Goal: Task Accomplishment & Management: Use online tool/utility

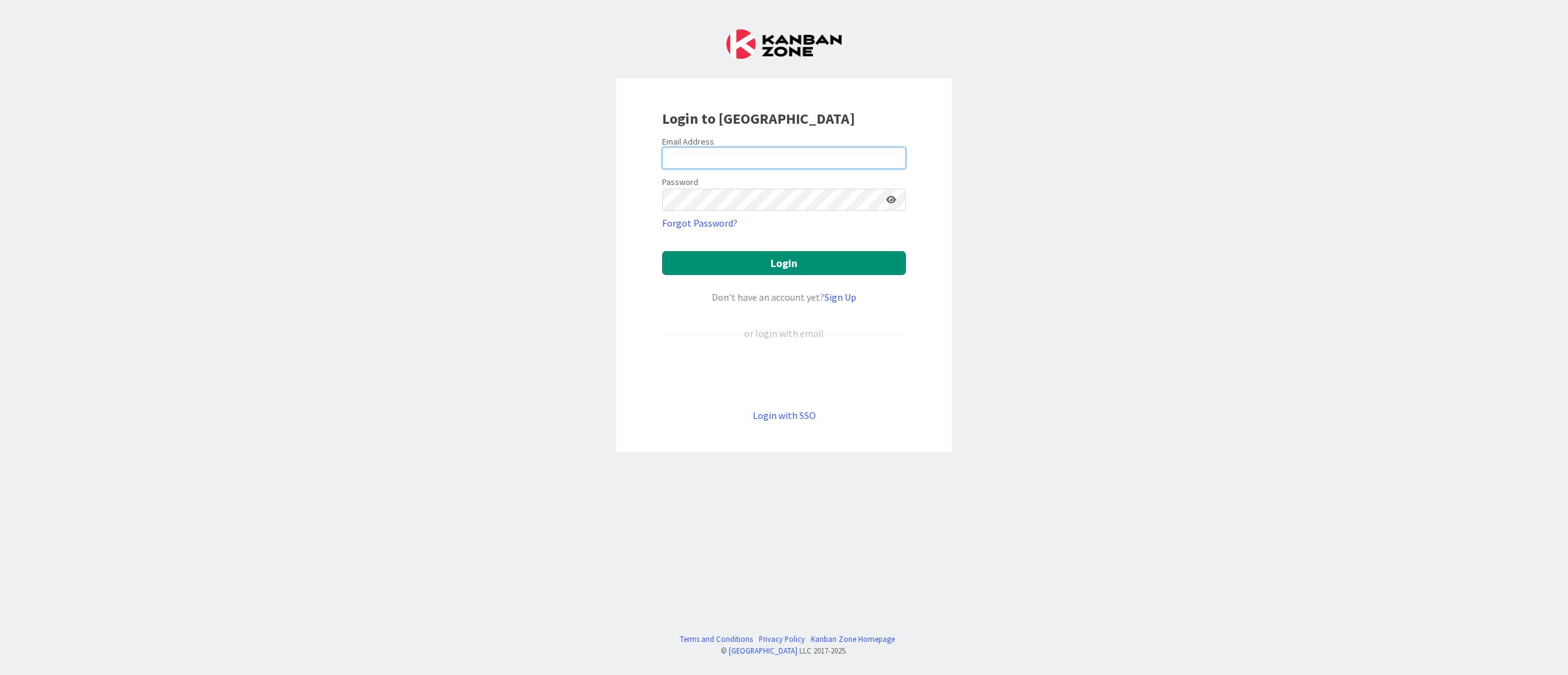
type input "[EMAIL_ADDRESS][DOMAIN_NAME]"
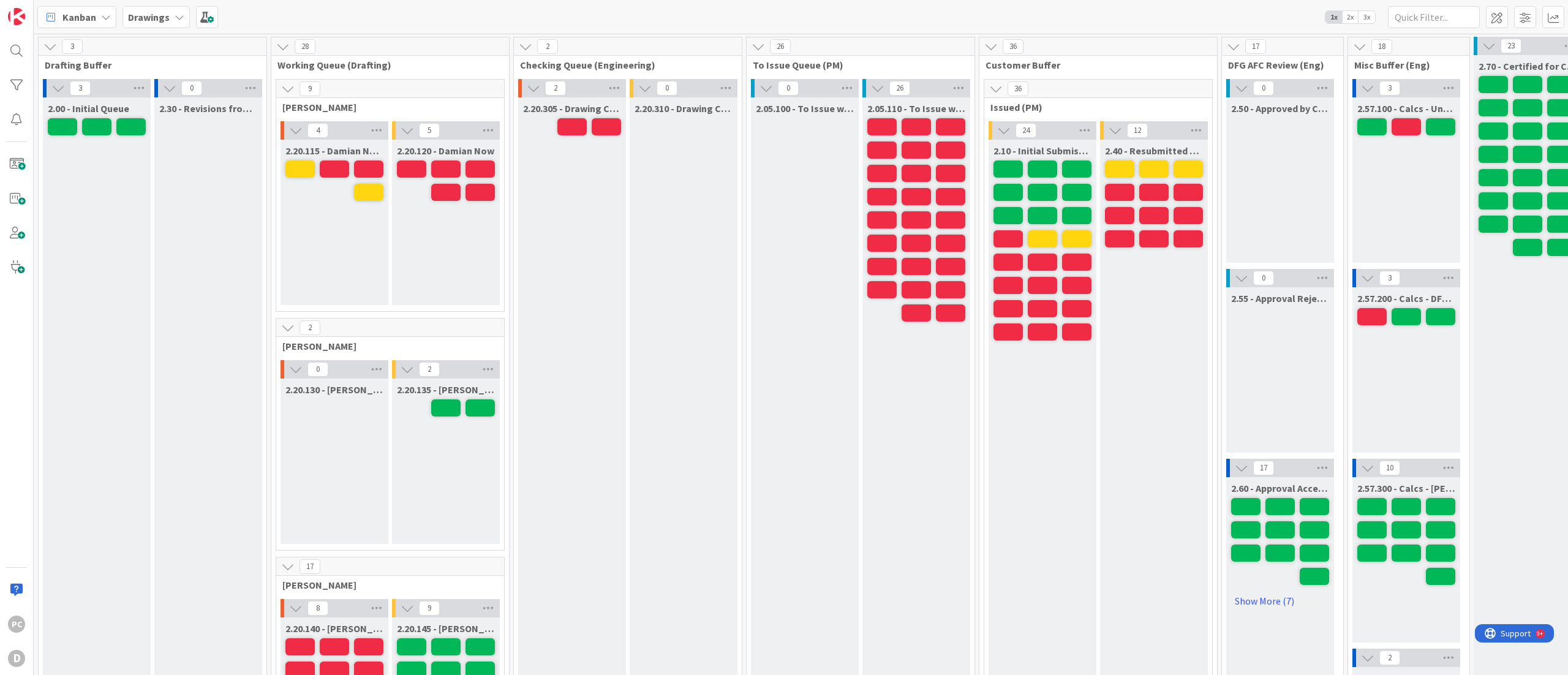
click at [743, 15] on div "Kanban Drawings 1x 2x 3x" at bounding box center [801, 17] width 1534 height 34
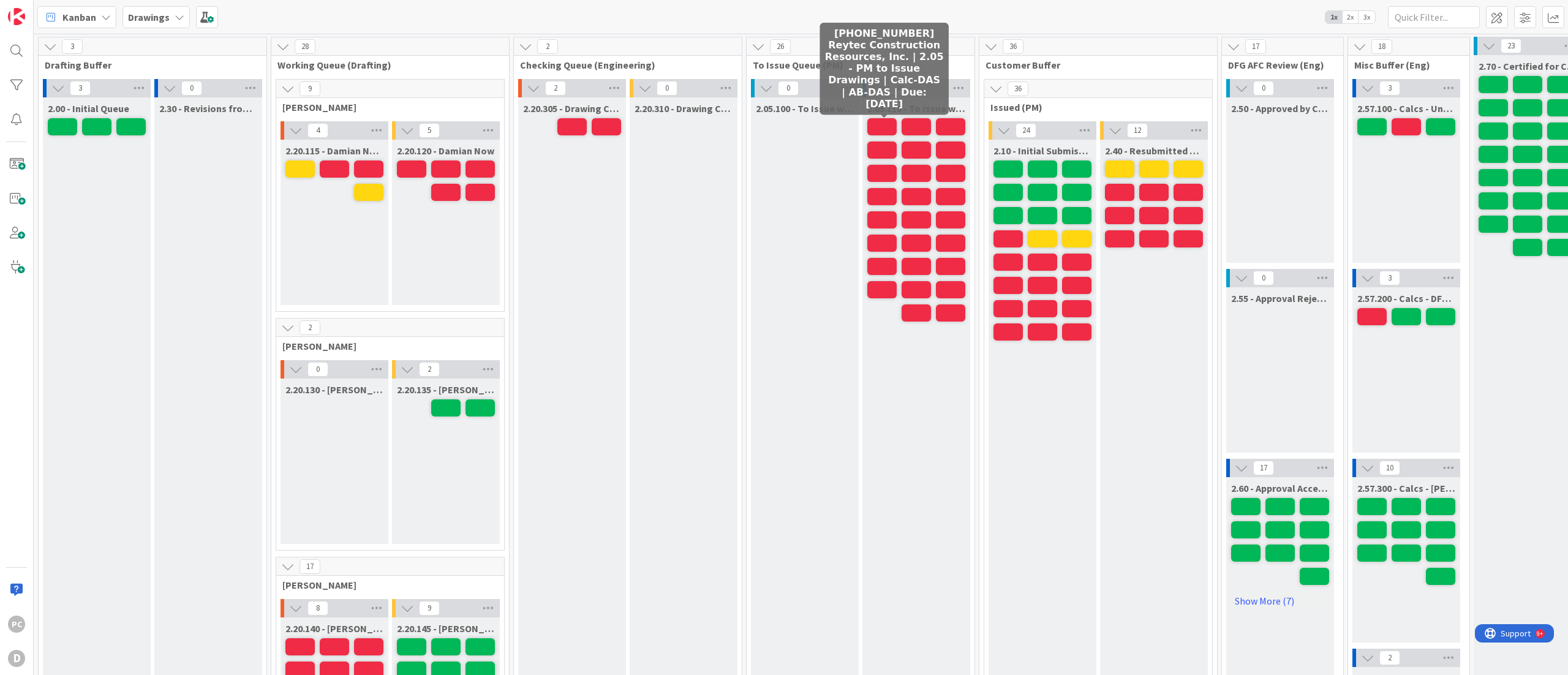
click at [886, 124] on span at bounding box center [882, 127] width 29 height 17
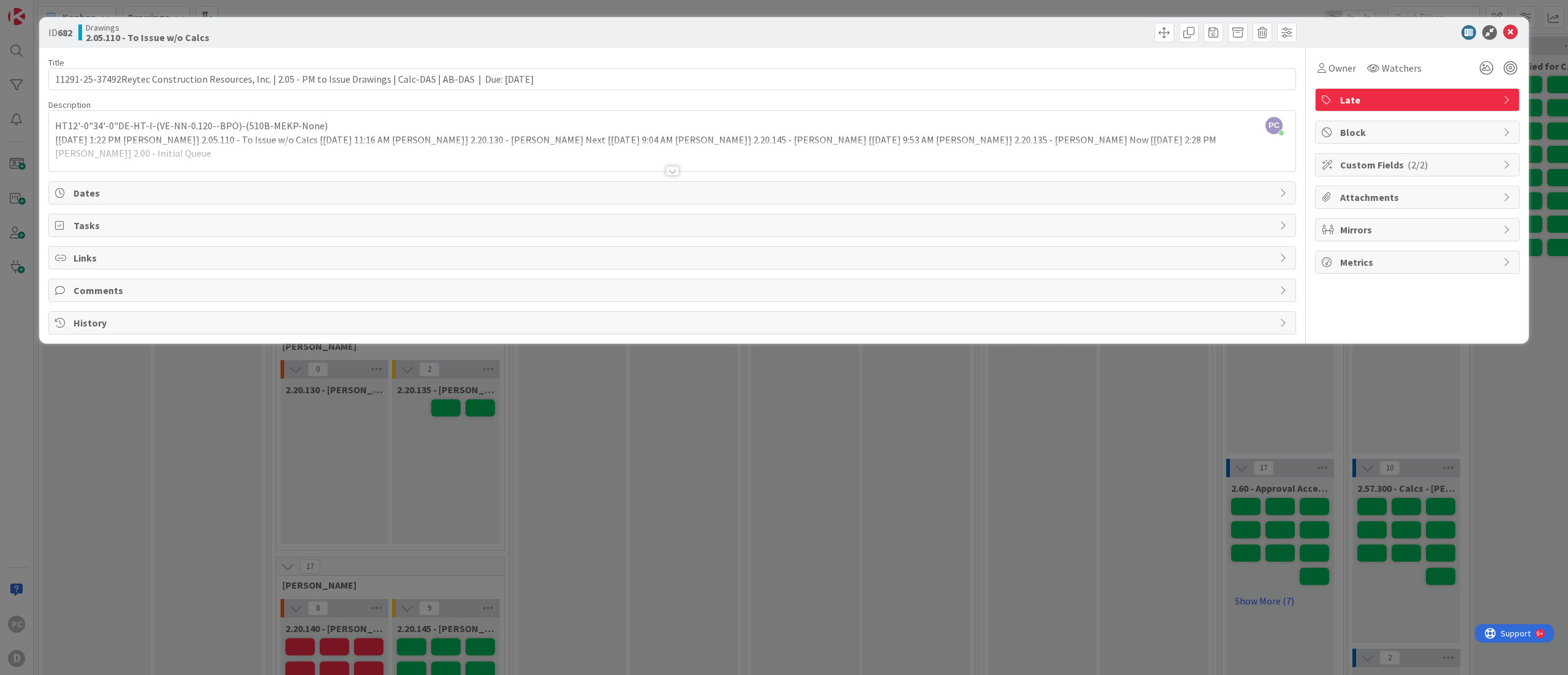
click at [1395, 171] on span "Custom Fields ( 2/2 )" at bounding box center [1418, 164] width 157 height 15
type input "11291-25-37492Reytec Construction Resources, Inc. | 2.05 - PM to Issue Drawings…"
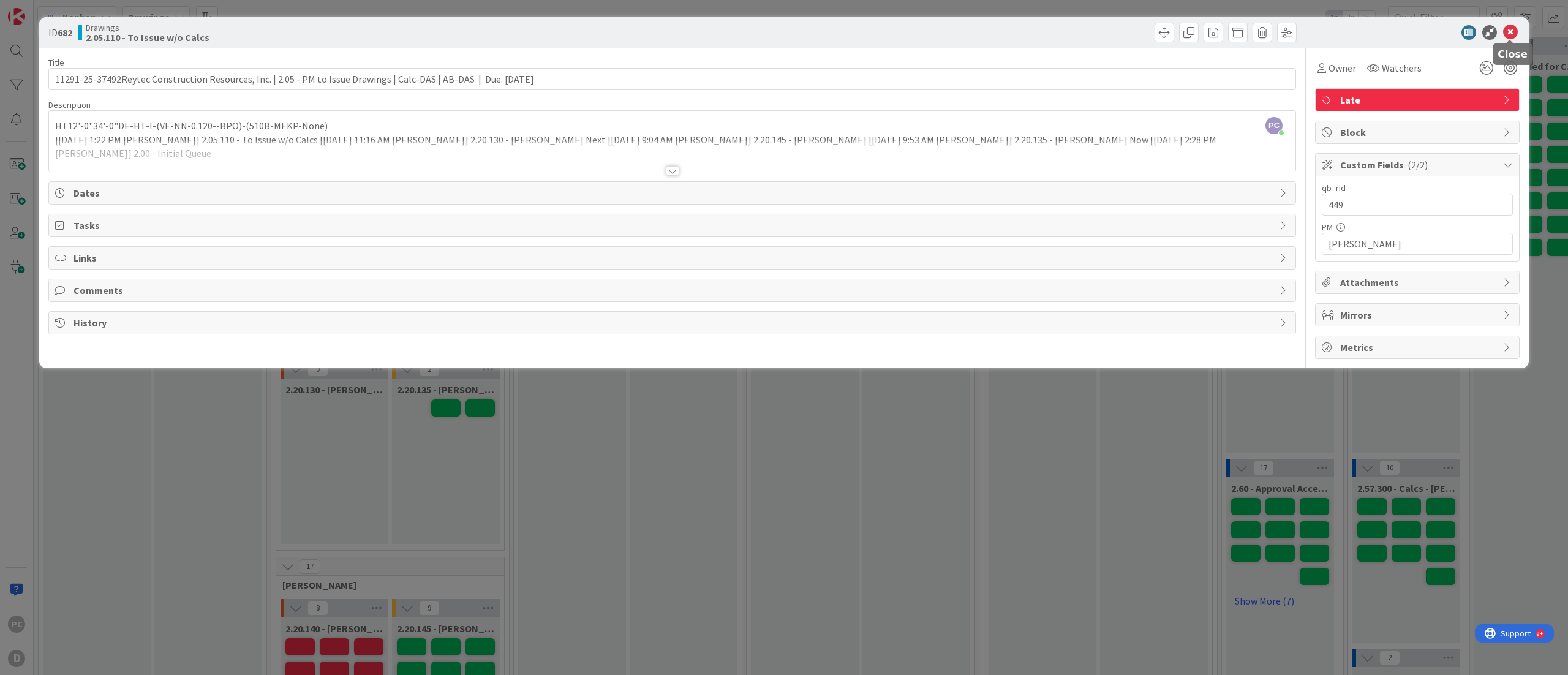
click at [1507, 32] on icon at bounding box center [1510, 32] width 15 height 15
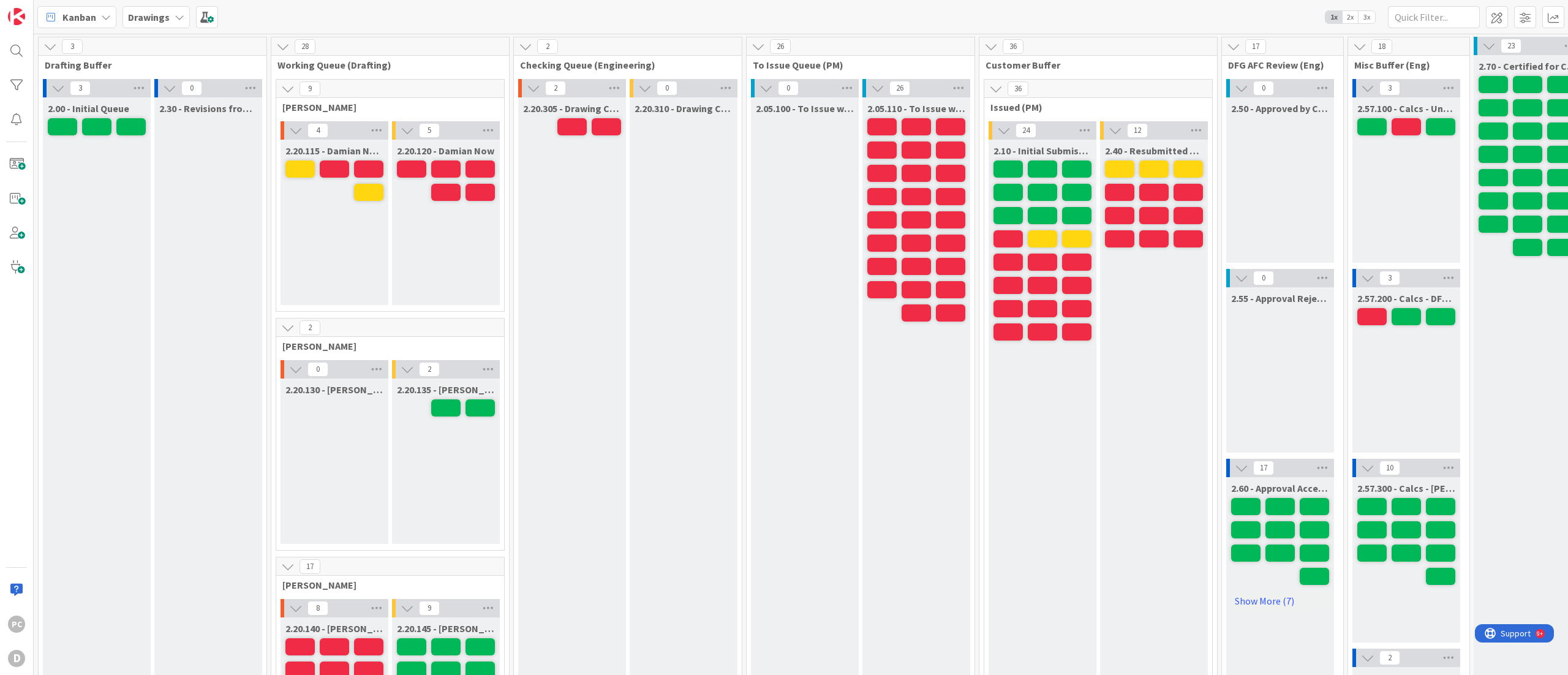
scroll to position [0, 104]
